Goal: Task Accomplishment & Management: Complete application form

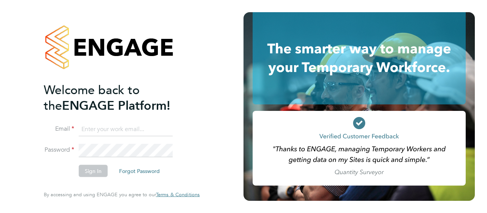
click at [125, 130] on input at bounding box center [126, 129] width 94 height 14
type input "[EMAIL_ADDRESS][DOMAIN_NAME]"
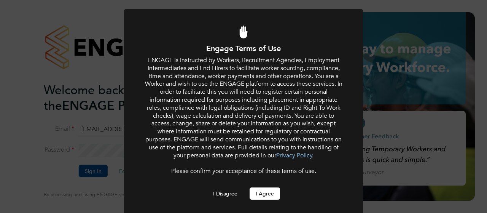
click at [272, 199] on button "I Agree" at bounding box center [265, 193] width 30 height 12
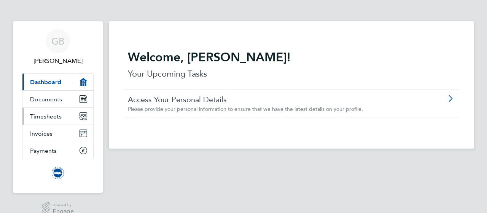
click at [56, 117] on span "Timesheets" at bounding box center [46, 116] width 32 height 7
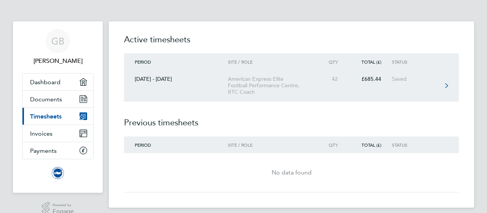
click at [161, 86] on link "[DATE] - [DATE] American Express Elite Football Performance Centre, RTC Coach 4…" at bounding box center [291, 85] width 335 height 31
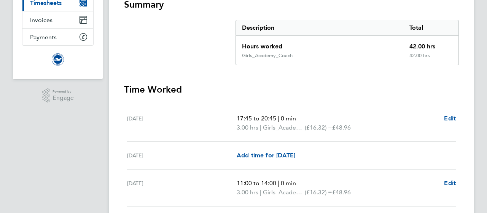
scroll to position [190, 0]
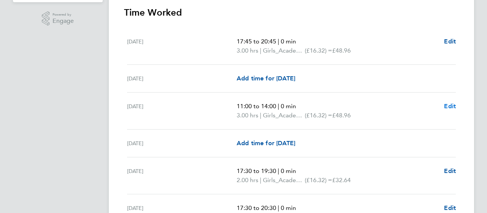
click at [455, 105] on span "Edit" at bounding box center [450, 105] width 12 height 7
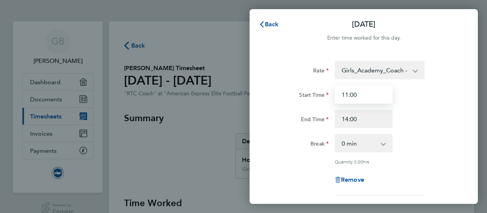
drag, startPoint x: 365, startPoint y: 93, endPoint x: 337, endPoint y: 94, distance: 28.2
click at [337, 94] on input "11:00" at bounding box center [364, 94] width 58 height 18
type input "07:00"
click at [257, 146] on div "Rate Girls_Academy_Coach - 16.32 Start Time 07:00 End Time 14:00 Break 0 min 15…" at bounding box center [364, 169] width 228 height 235
click at [226, 124] on div "[DATE] Cancel Enter time worked for this day. Rate Girls_Academy_Coach - 16.32 …" at bounding box center [243, 106] width 487 height 213
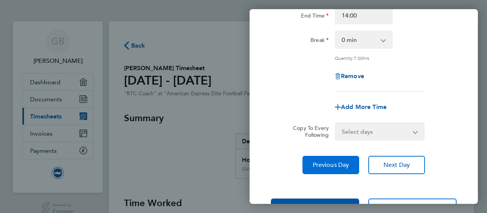
scroll to position [131, 0]
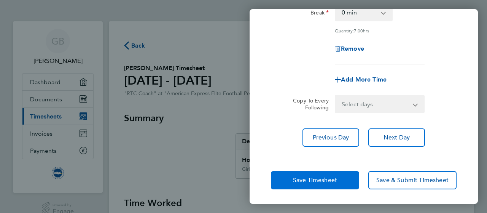
click at [333, 176] on span "Save Timesheet" at bounding box center [315, 180] width 44 height 8
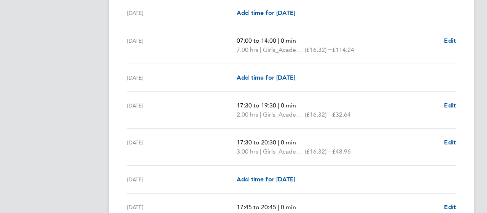
scroll to position [266, 0]
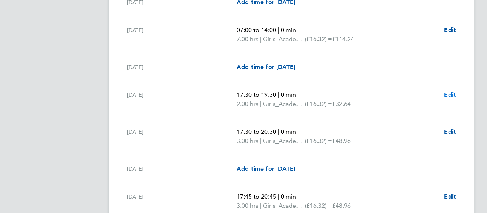
click at [446, 94] on span "Edit" at bounding box center [450, 94] width 12 height 7
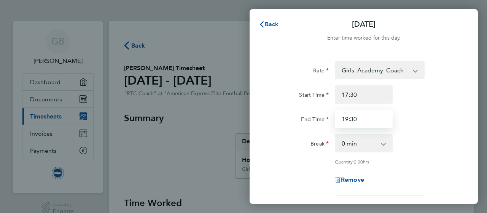
click at [349, 119] on input "19:30" at bounding box center [364, 119] width 58 height 18
drag, startPoint x: 357, startPoint y: 118, endPoint x: 341, endPoint y: 118, distance: 15.6
click at [342, 118] on input "19:30" at bounding box center [364, 119] width 58 height 18
type input "20:00"
click at [288, 97] on div "Start Time" at bounding box center [300, 92] width 58 height 15
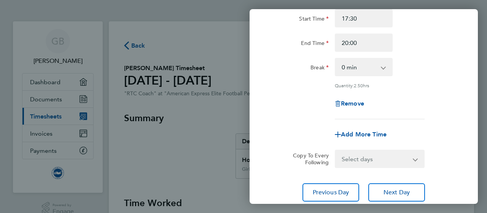
scroll to position [114, 0]
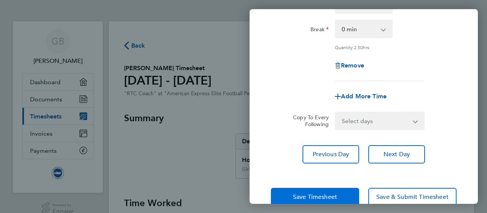
click at [310, 193] on span "Save Timesheet" at bounding box center [315, 197] width 44 height 8
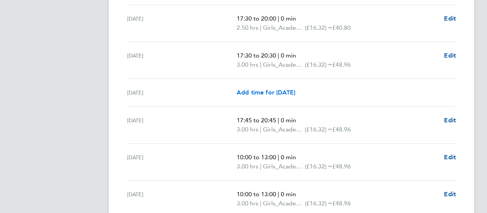
scroll to position [381, 0]
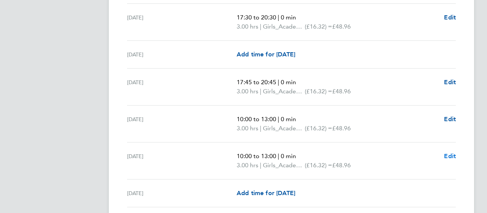
click at [449, 155] on span "Edit" at bounding box center [450, 155] width 12 height 7
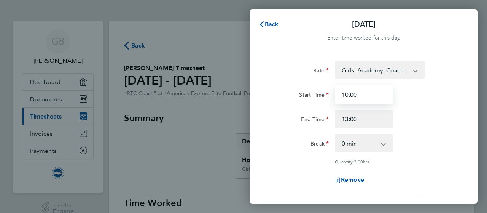
drag, startPoint x: 359, startPoint y: 93, endPoint x: 340, endPoint y: 94, distance: 18.3
click at [340, 94] on input "10:00" at bounding box center [364, 94] width 58 height 18
type input "09:00"
click at [283, 110] on div "End Time" at bounding box center [300, 117] width 58 height 15
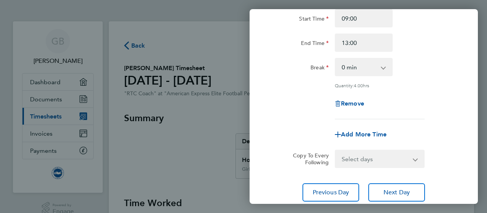
scroll to position [114, 0]
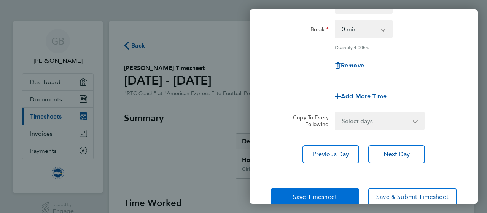
click at [323, 196] on span "Save Timesheet" at bounding box center [315, 197] width 44 height 8
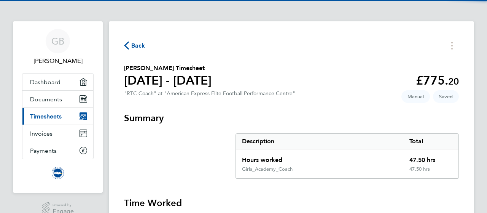
click at [217, 150] on section "Summary Description Total Hours worked 47.50 hrs Girls_Academy_Coach 47.50 hrs" at bounding box center [291, 145] width 335 height 67
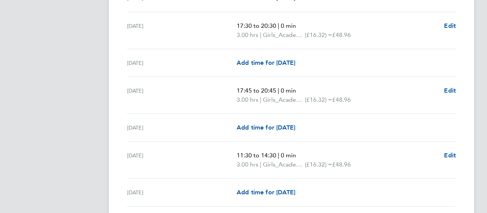
scroll to position [647, 0]
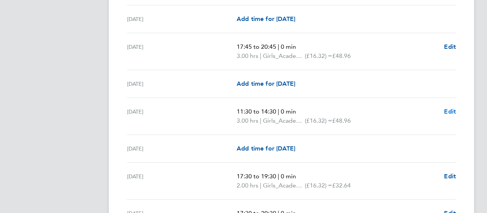
click at [454, 108] on span "Edit" at bounding box center [450, 111] width 12 height 7
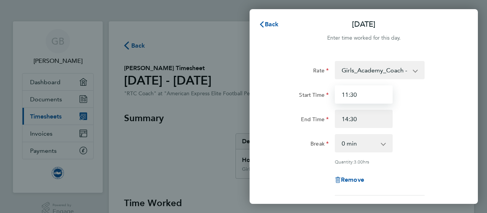
drag, startPoint x: 374, startPoint y: 94, endPoint x: 340, endPoint y: 97, distance: 34.7
click at [342, 96] on input "11:30" at bounding box center [364, 94] width 58 height 18
type input "0"
type input "08:00"
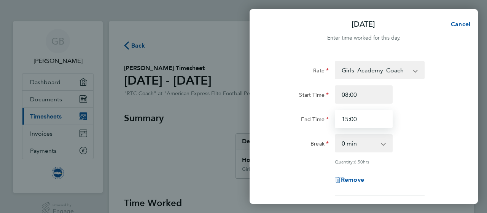
type input "15:00"
click at [298, 66] on div "Rate" at bounding box center [300, 68] width 58 height 15
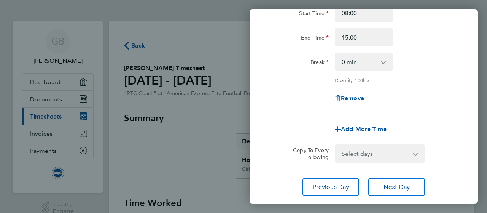
scroll to position [131, 0]
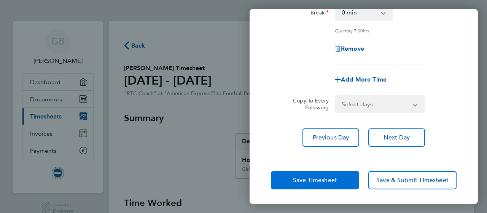
click at [329, 179] on span "Save Timesheet" at bounding box center [315, 180] width 44 height 8
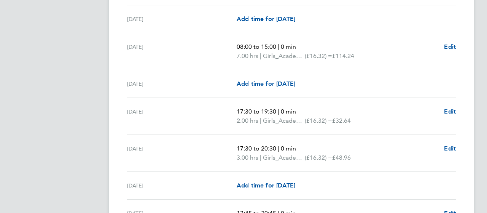
scroll to position [723, 0]
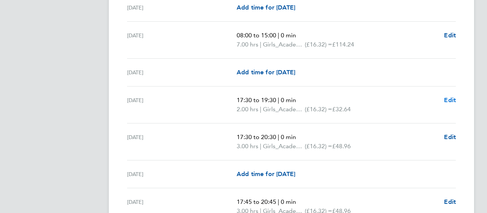
click at [449, 96] on span "Edit" at bounding box center [450, 99] width 12 height 7
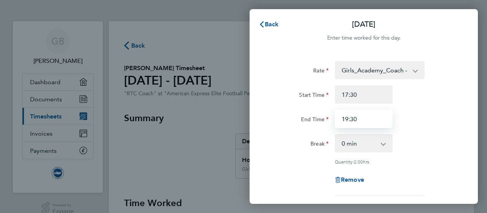
drag, startPoint x: 359, startPoint y: 119, endPoint x: 341, endPoint y: 120, distance: 17.5
click at [341, 120] on input "19:30" at bounding box center [364, 119] width 58 height 18
type input "20:00"
click at [289, 78] on div "Rate" at bounding box center [300, 70] width 64 height 18
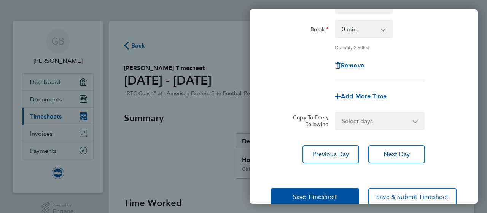
scroll to position [131, 0]
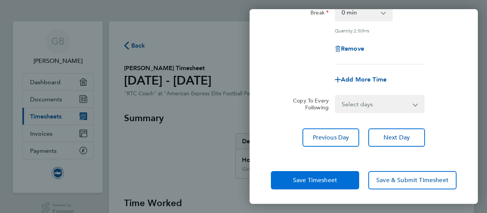
click at [330, 173] on button "Save Timesheet" at bounding box center [315, 180] width 88 height 18
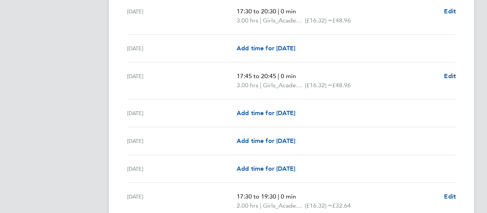
scroll to position [876, 0]
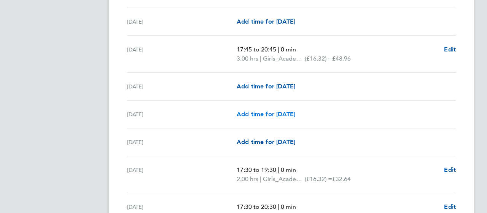
click at [283, 112] on span "Add time for [DATE]" at bounding box center [266, 113] width 59 height 7
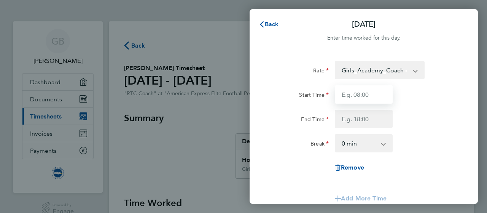
click at [365, 95] on input "Start Time" at bounding box center [364, 94] width 58 height 18
drag, startPoint x: 367, startPoint y: 96, endPoint x: 341, endPoint y: 94, distance: 26.3
click at [341, 94] on input "09:00" at bounding box center [364, 94] width 58 height 18
type input "08:00"
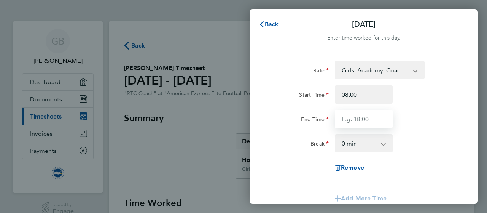
click at [363, 120] on input "End Time" at bounding box center [364, 119] width 58 height 18
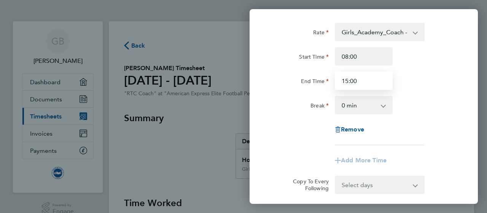
type input "15:00"
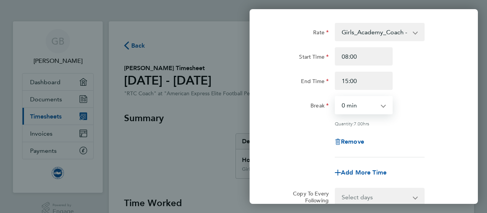
click at [370, 107] on select "0 min 15 min 30 min 45 min 60 min 75 min 90 min" at bounding box center [359, 105] width 47 height 17
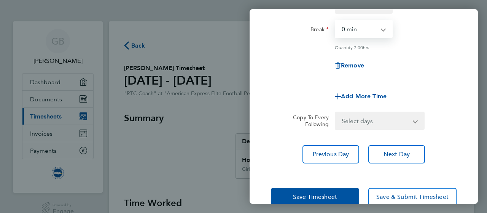
scroll to position [131, 0]
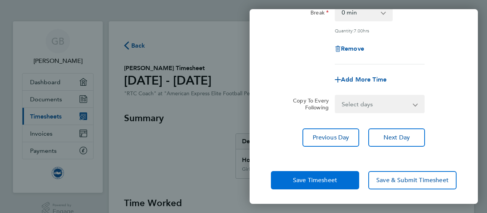
click at [338, 173] on button "Save Timesheet" at bounding box center [315, 180] width 88 height 18
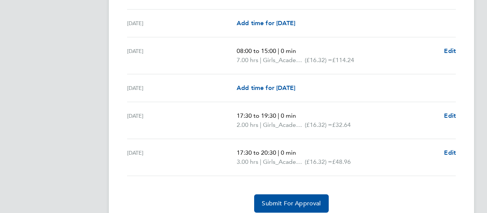
scroll to position [927, 0]
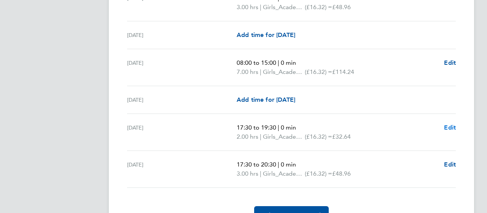
click at [446, 124] on span "Edit" at bounding box center [450, 127] width 12 height 7
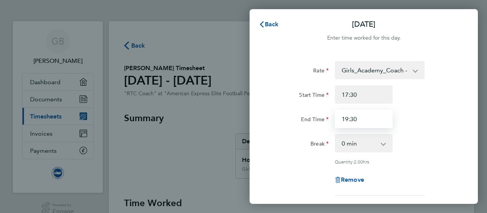
drag, startPoint x: 373, startPoint y: 118, endPoint x: 341, endPoint y: 118, distance: 31.6
click at [341, 118] on input "19:30" at bounding box center [364, 119] width 58 height 18
type input "20:00"
click at [294, 124] on div "End Time" at bounding box center [300, 117] width 58 height 15
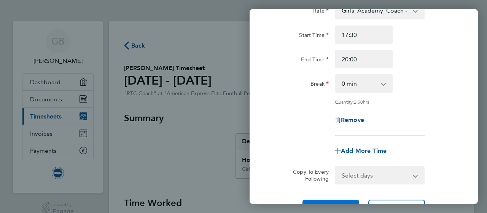
scroll to position [131, 0]
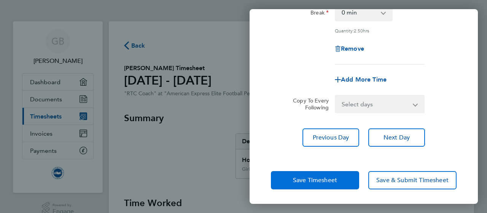
click at [318, 179] on span "Save Timesheet" at bounding box center [315, 180] width 44 height 8
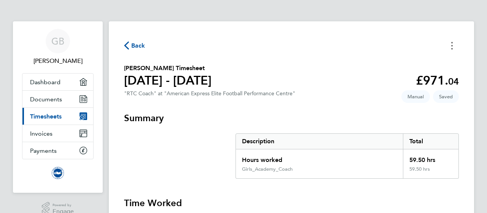
click at [455, 49] on button "Timesheets Menu" at bounding box center [452, 46] width 14 height 12
click at [433, 41] on div "Back [PERSON_NAME] as absent" at bounding box center [291, 46] width 335 height 12
